Goal: Information Seeking & Learning: Check status

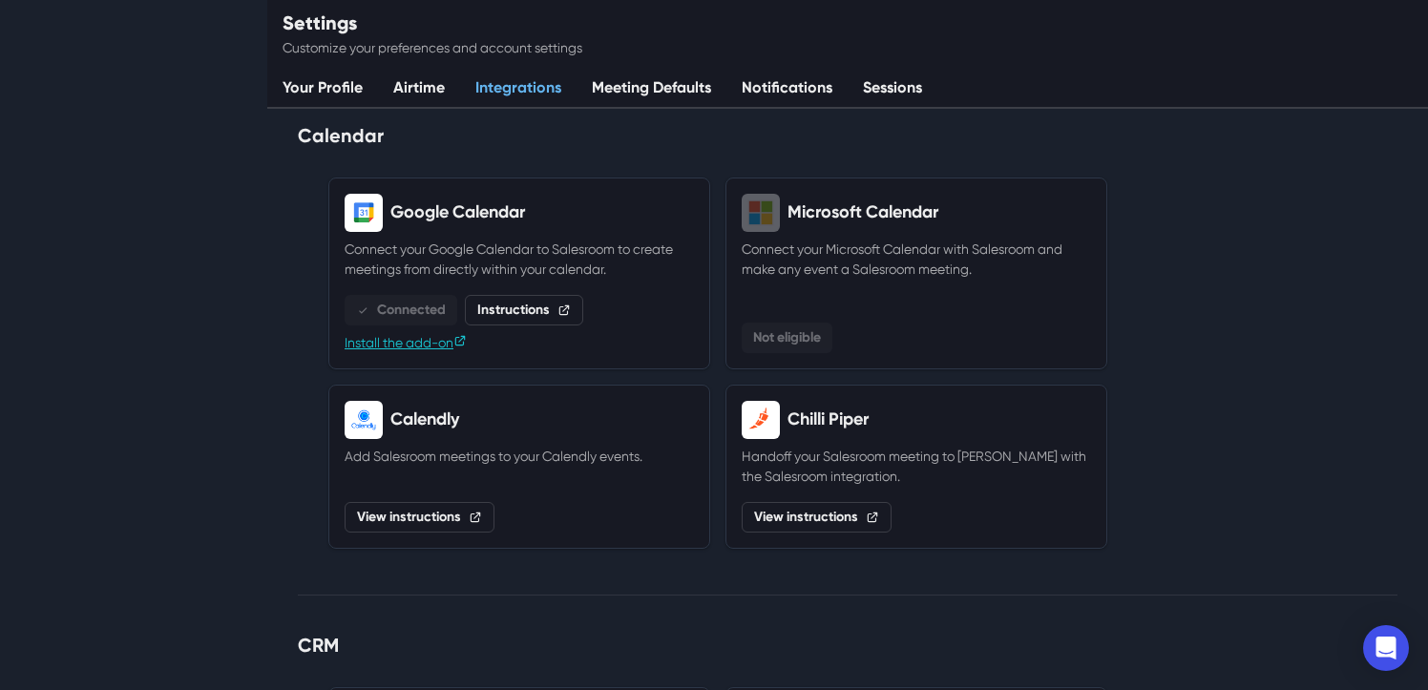
click at [85, 274] on link "Recent" at bounding box center [90, 263] width 50 height 23
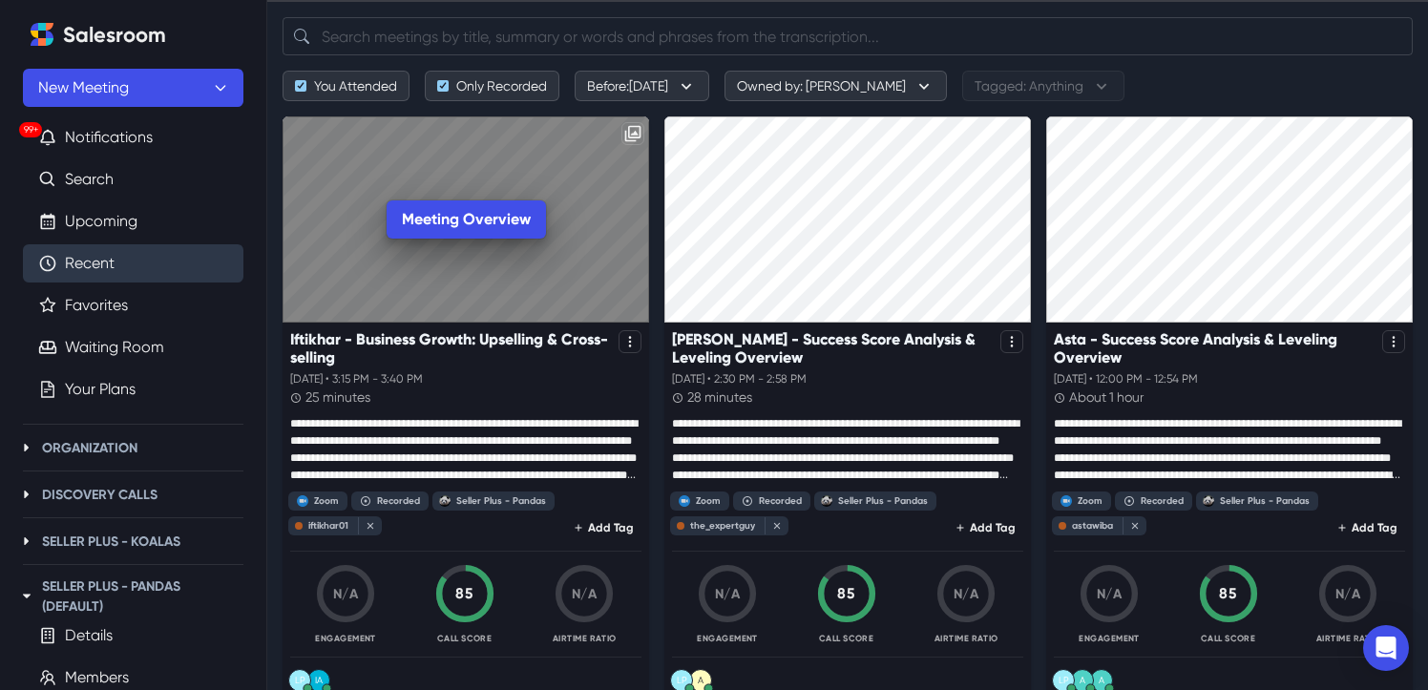
scroll to position [105, 0]
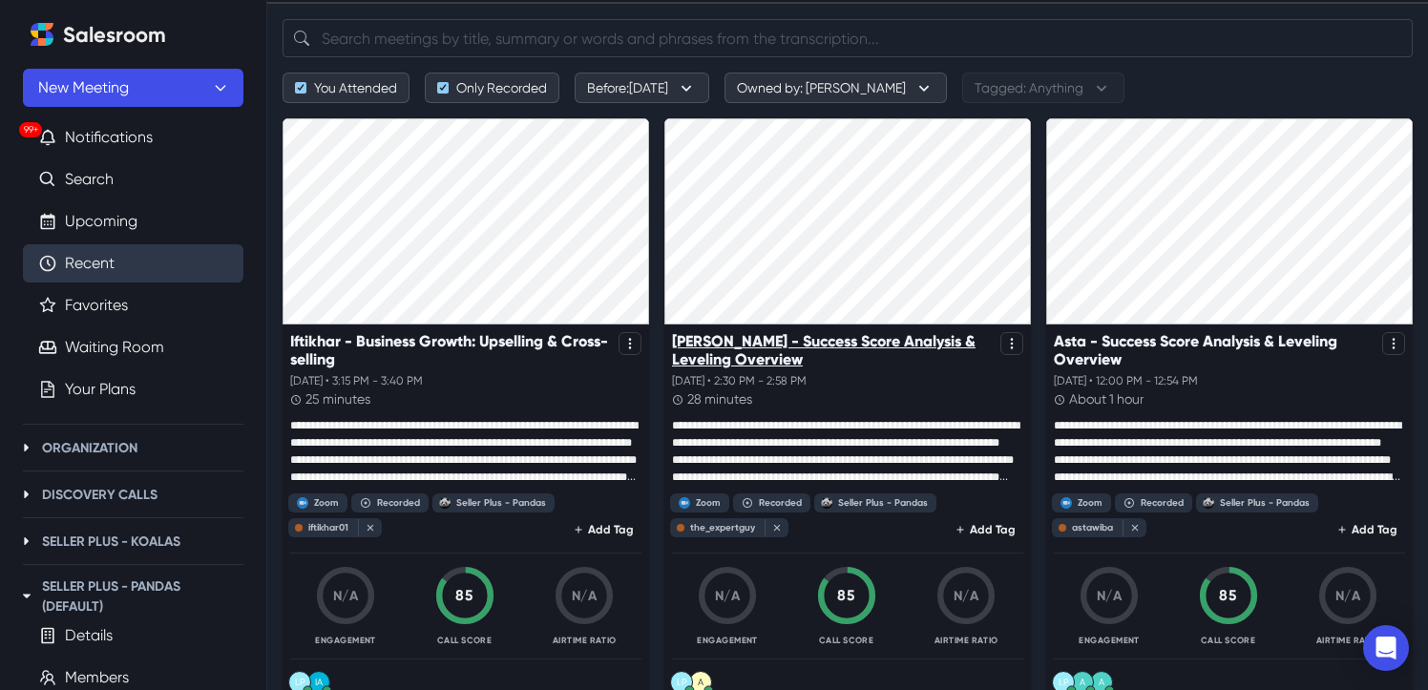
click at [767, 345] on p "[PERSON_NAME] - Success Score Analysis & Leveling Overview" at bounding box center [832, 350] width 321 height 36
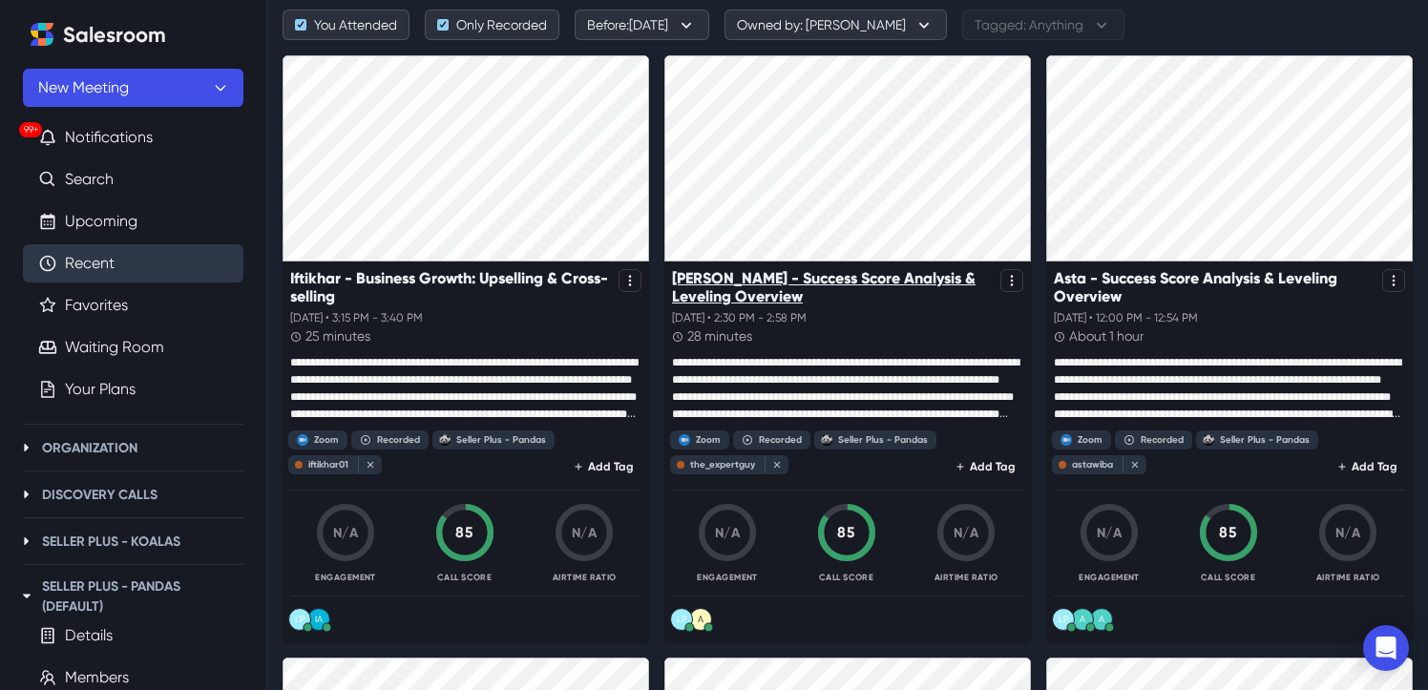
scroll to position [167, 0]
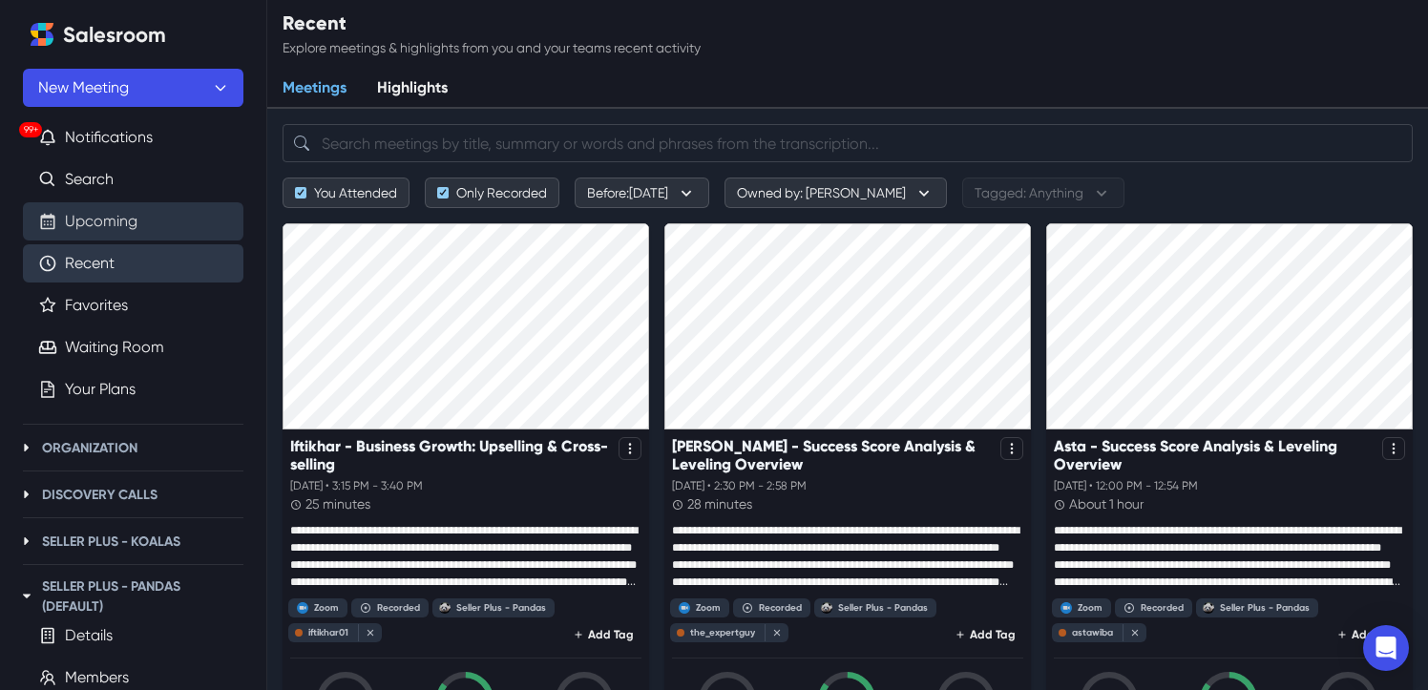
click at [110, 223] on link "Upcoming" at bounding box center [101, 221] width 73 height 23
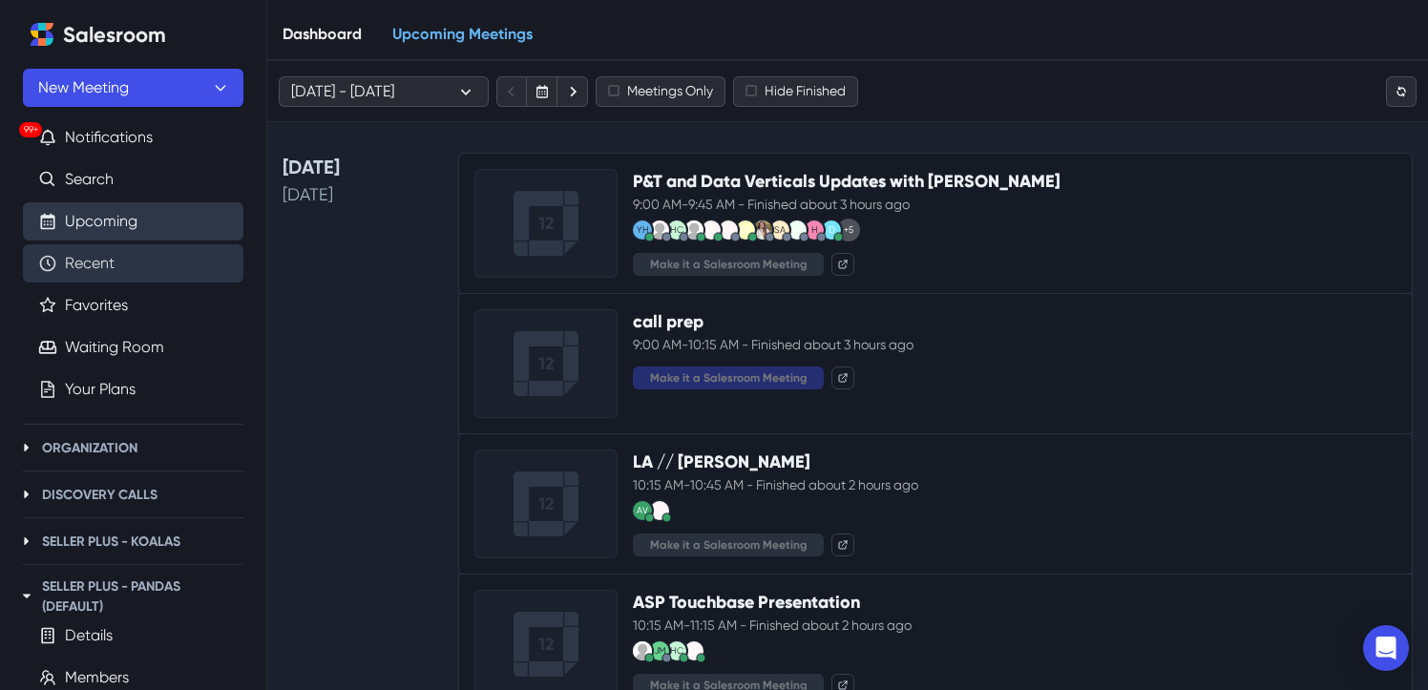
click at [101, 271] on link "Recent" at bounding box center [90, 263] width 50 height 23
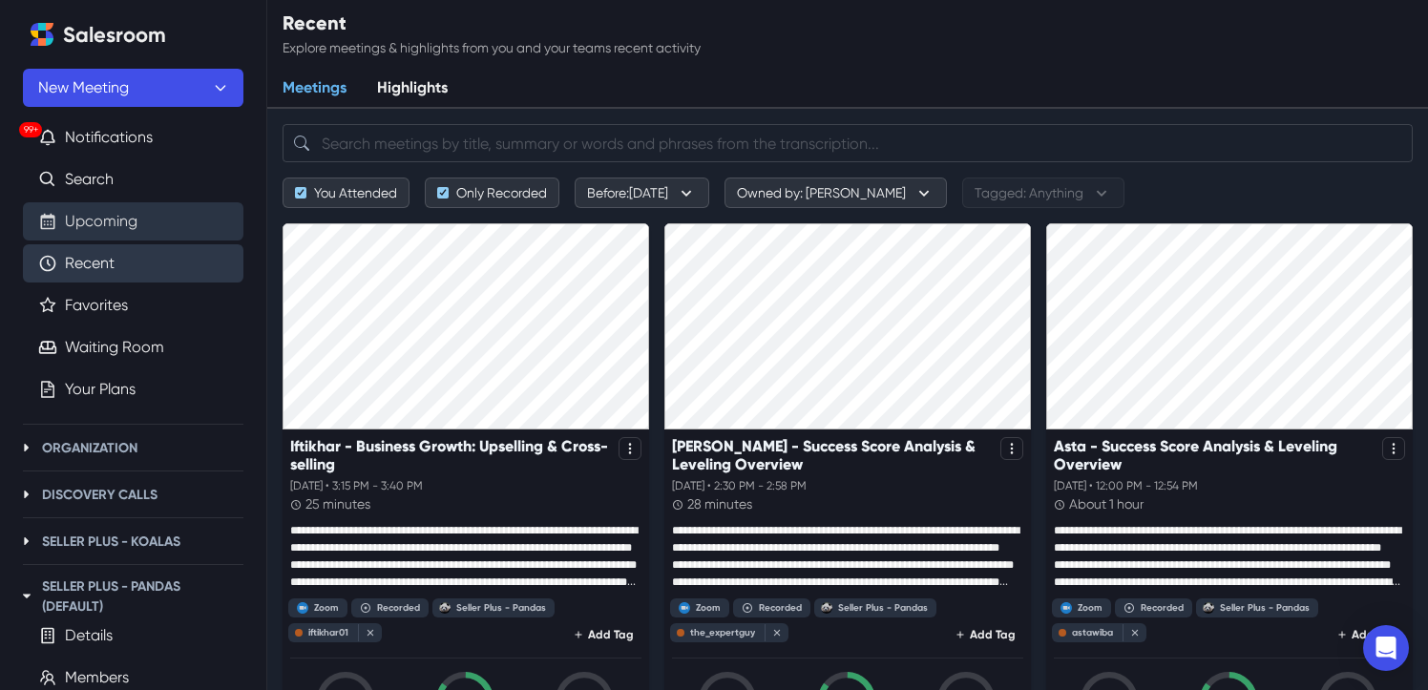
click at [137, 233] on link "Upcoming" at bounding box center [101, 221] width 73 height 23
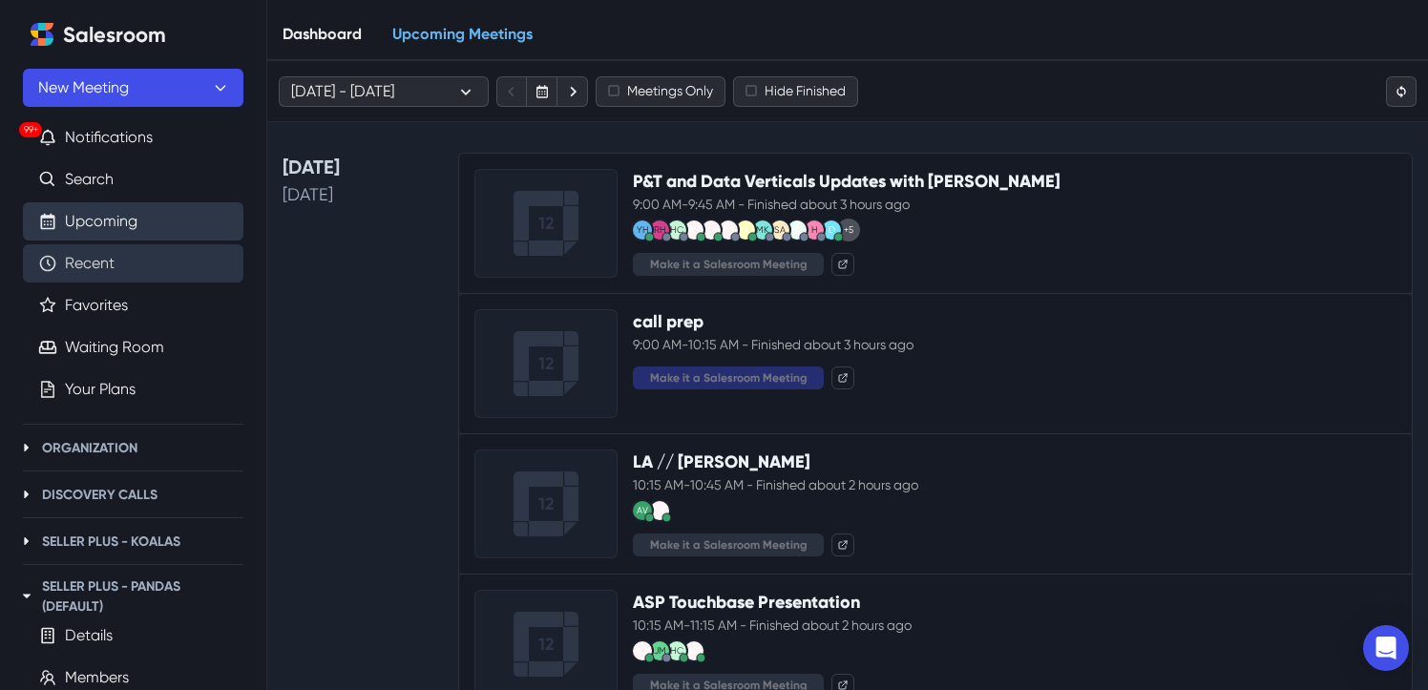
click at [115, 269] on link "Recent" at bounding box center [90, 263] width 50 height 23
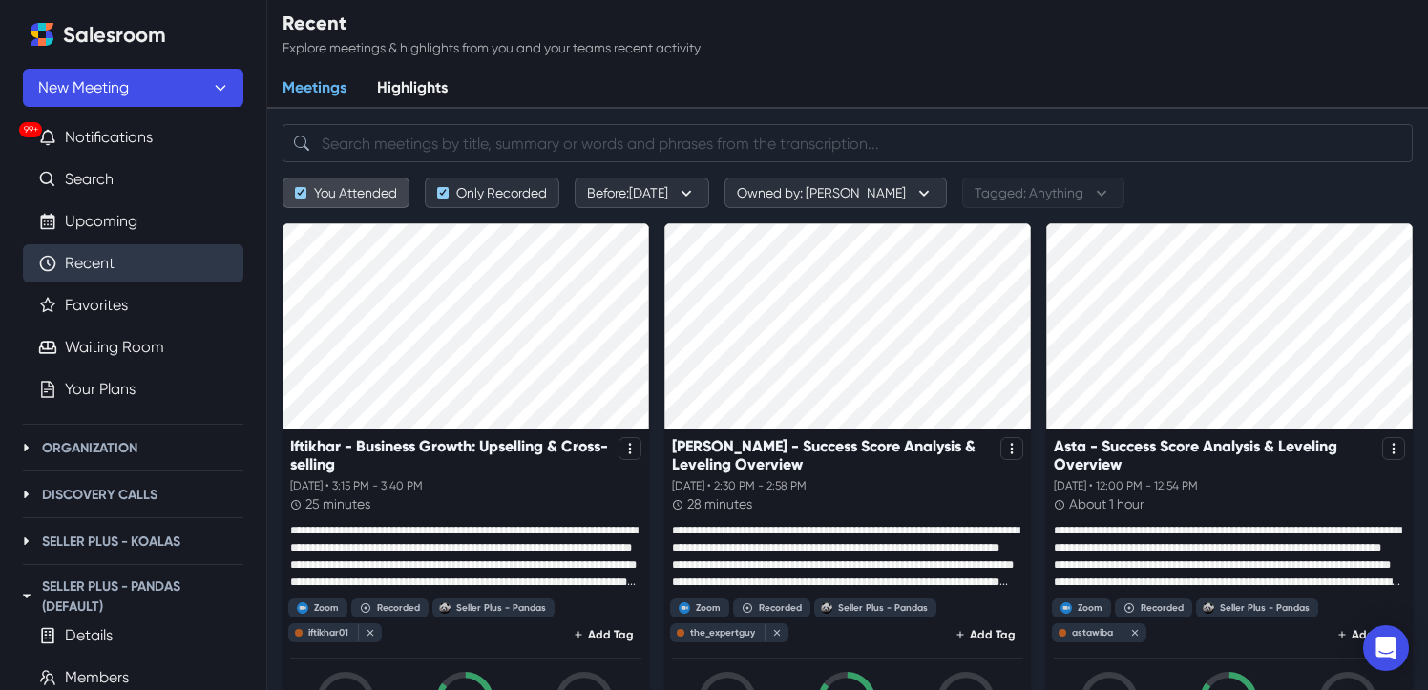
click at [297, 192] on button "You Attended" at bounding box center [345, 193] width 127 height 31
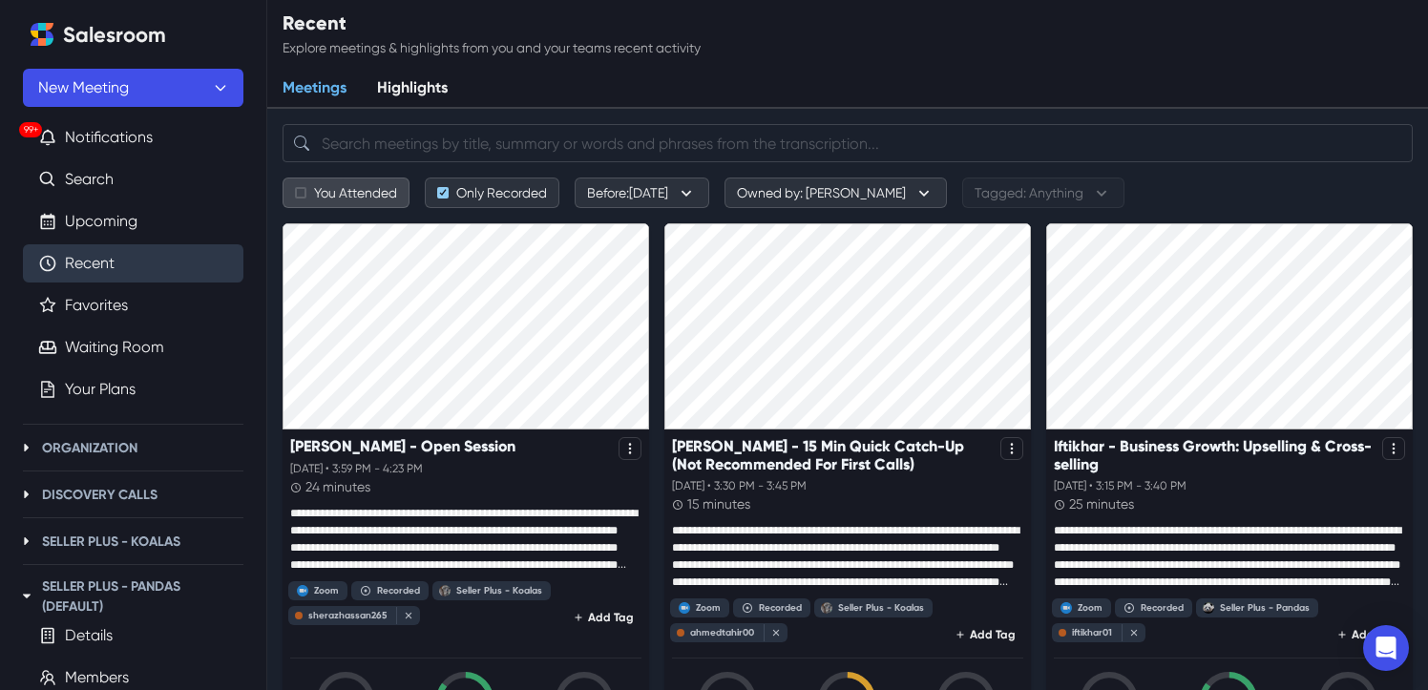
click at [301, 192] on button "You Attended" at bounding box center [345, 193] width 127 height 31
checkbox input "true"
